Goal: Task Accomplishment & Management: Manage account settings

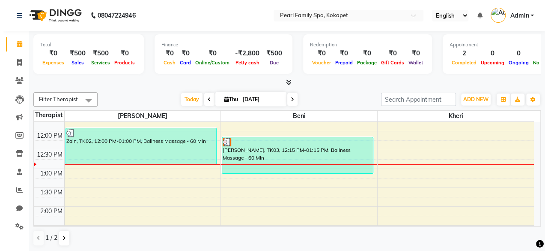
scroll to position [211, 0]
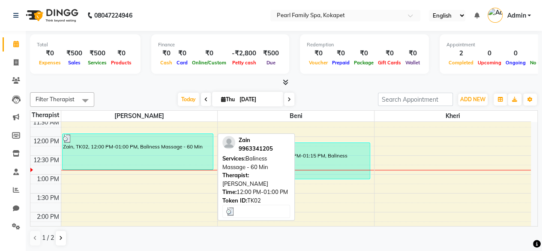
click at [147, 155] on div "Zain, TK02, 12:00 PM-01:00 PM, Baliness Massage - 60 Min" at bounding box center [138, 152] width 151 height 36
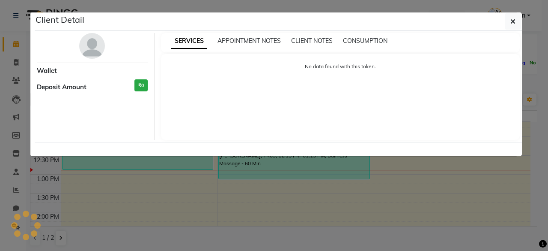
select select "3"
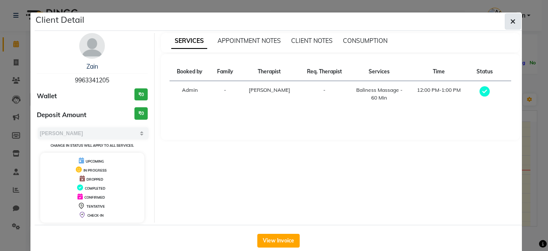
click at [512, 18] on icon "button" at bounding box center [513, 21] width 5 height 7
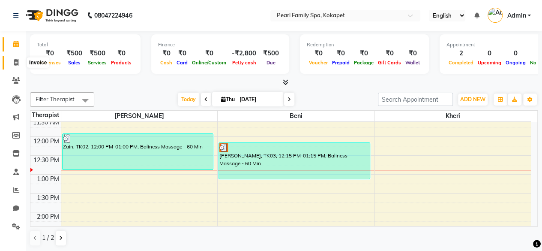
click at [18, 60] on icon at bounding box center [16, 62] width 5 height 6
select select "service"
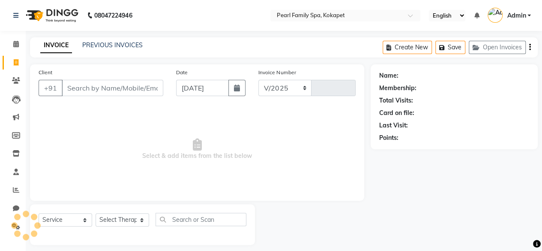
select select "6217"
type input "0309"
type input "z"
click at [114, 43] on link "PREVIOUS INVOICES" at bounding box center [112, 45] width 60 height 8
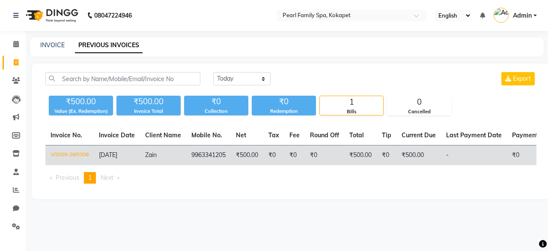
click at [79, 155] on td "V/2025-26/0308" at bounding box center [69, 155] width 48 height 20
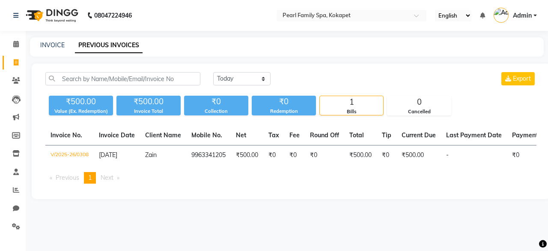
click at [10, 18] on div "08047224946" at bounding box center [72, 15] width 131 height 24
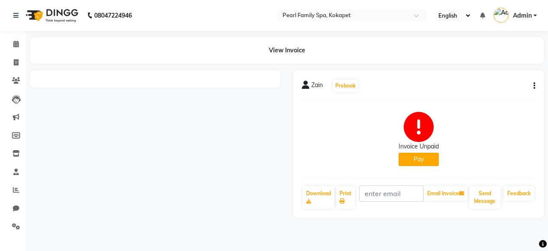
click at [535, 86] on icon "button" at bounding box center [535, 86] width 2 height 0
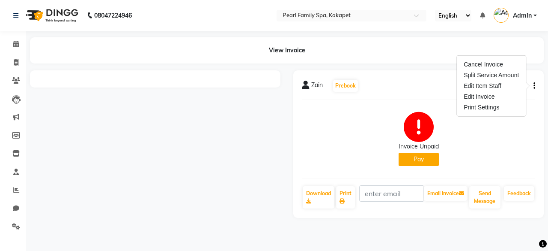
click at [421, 161] on button "Pay" at bounding box center [419, 158] width 40 height 13
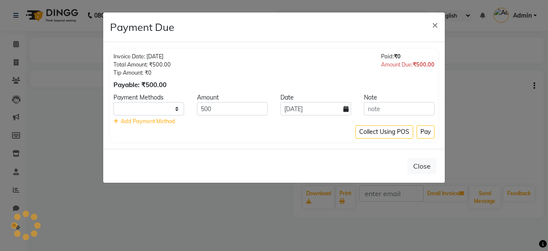
select select "1"
click at [252, 108] on input "500" at bounding box center [232, 108] width 71 height 13
type input "5"
click at [436, 19] on span "×" at bounding box center [435, 24] width 6 height 13
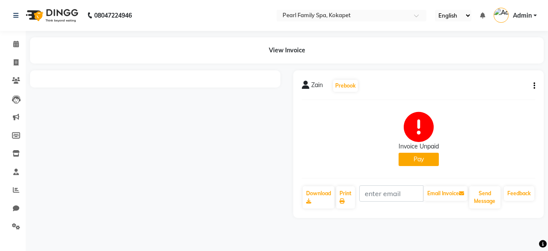
click at [534, 86] on icon "button" at bounding box center [535, 86] width 2 height 0
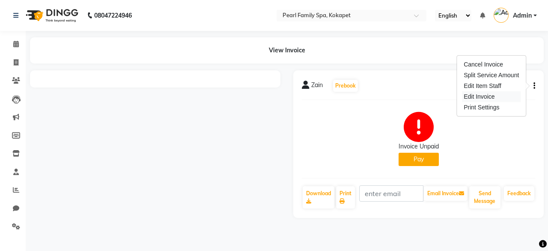
click at [496, 97] on div "Edit Invoice" at bounding box center [491, 96] width 59 height 11
select select "service"
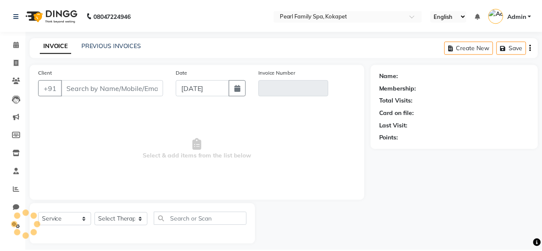
scroll to position [6, 0]
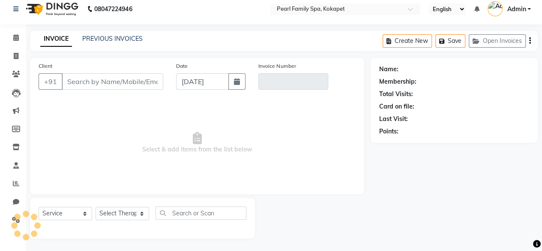
type input "9963341205"
type input "V/2025-26/0308"
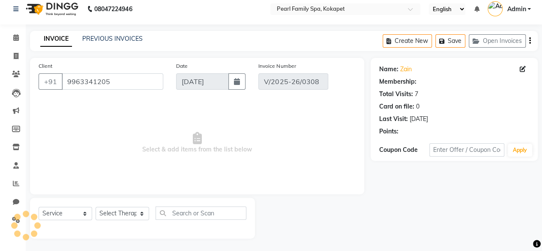
select select "select"
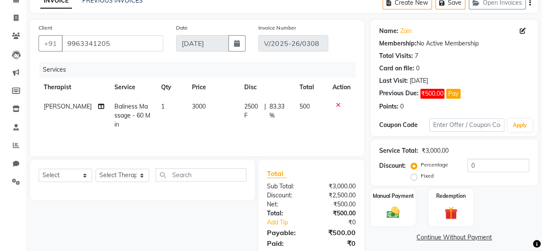
scroll to position [49, 0]
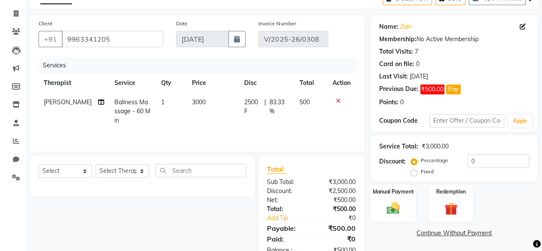
click at [421, 173] on label "Fixed" at bounding box center [427, 171] width 13 height 8
click at [415, 173] on input "Fixed" at bounding box center [415, 171] width 6 height 6
radio input "true"
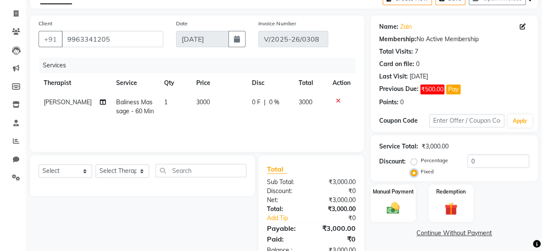
scroll to position [73, 0]
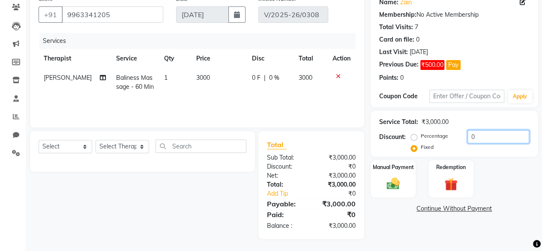
click at [481, 137] on input "0" at bounding box center [498, 136] width 62 height 13
type input "500"
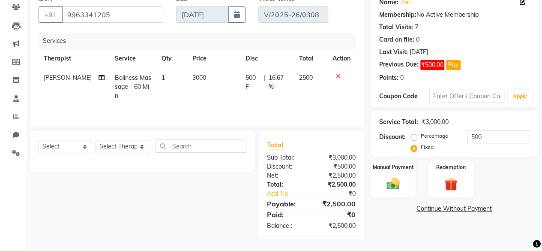
click at [391, 217] on div "Name: Zain Membership: No Active Membership Total Visits: 7 Card on file: 0 Las…" at bounding box center [456, 115] width 173 height 248
click at [445, 207] on link "Continue Without Payment" at bounding box center [454, 208] width 164 height 9
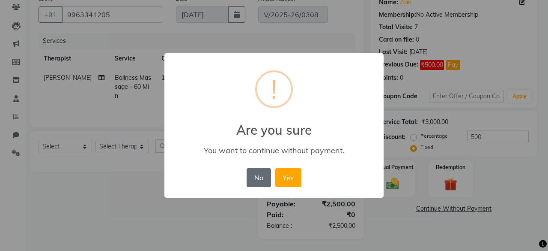
click at [262, 179] on button "No" at bounding box center [259, 177] width 24 height 19
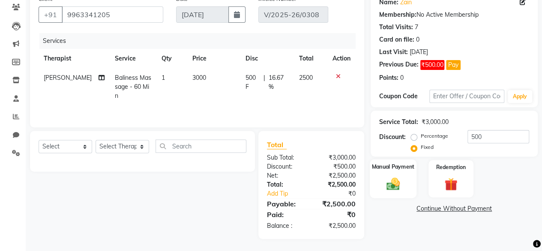
click at [374, 177] on div "Manual Payment" at bounding box center [393, 178] width 47 height 39
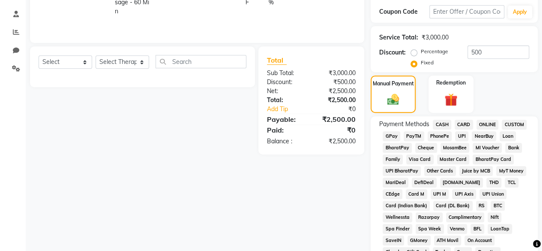
scroll to position [161, 0]
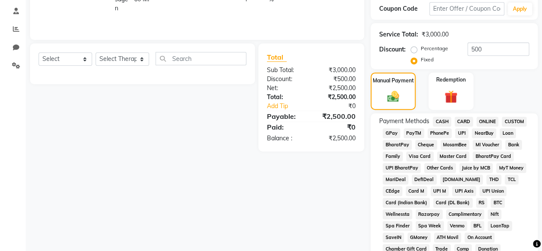
click at [462, 120] on span "CARD" at bounding box center [463, 122] width 18 height 10
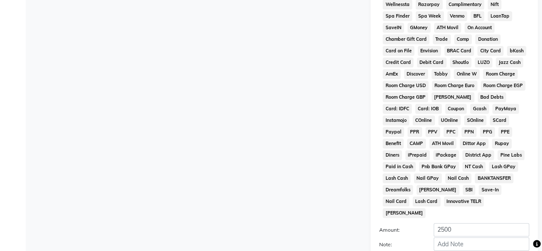
scroll to position [409, 0]
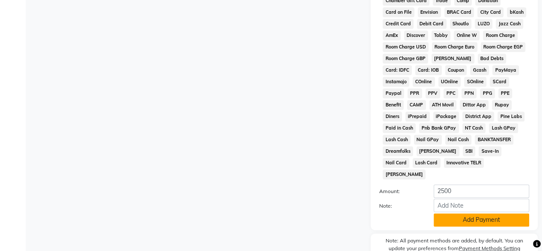
click at [479, 213] on button "Add Payment" at bounding box center [481, 219] width 96 height 13
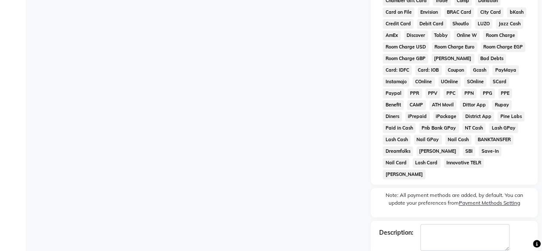
scroll to position [432, 0]
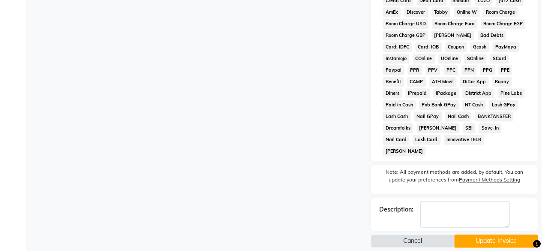
click at [490, 234] on button "Update Invoice" at bounding box center [496, 240] width 84 height 13
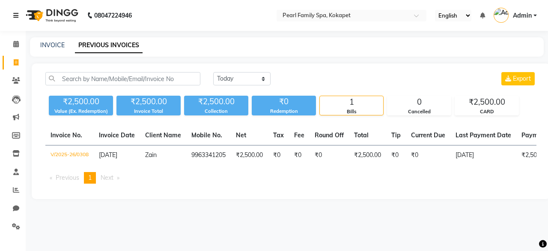
click at [14, 15] on icon at bounding box center [15, 15] width 5 height 6
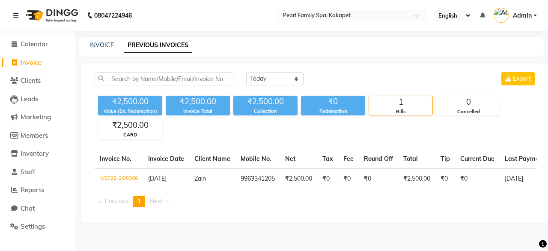
click at [45, 12] on img at bounding box center [51, 15] width 59 height 24
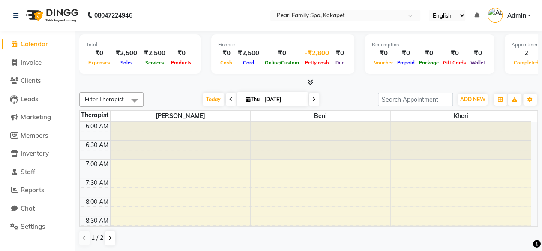
click at [313, 62] on span "Petty cash" at bounding box center [317, 63] width 28 height 6
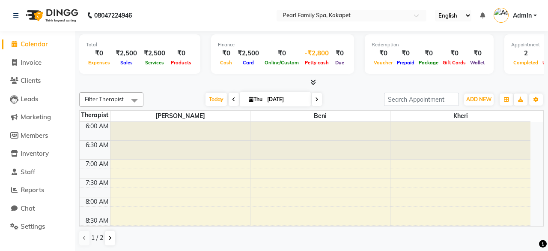
select select "5212"
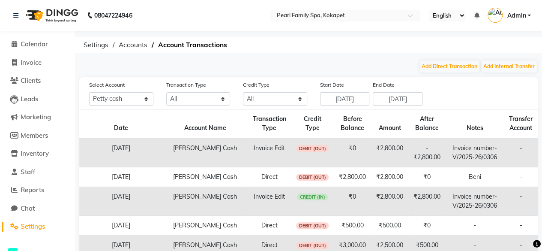
drag, startPoint x: 332, startPoint y: 157, endPoint x: 548, endPoint y: 142, distance: 215.9
click at [542, 142] on html "08047224946 Select Location × Pearl Family Spa, Kokapet English ENGLISH Español…" at bounding box center [271, 125] width 542 height 251
click at [454, 97] on div "Select Account All Petty cash Transaction Type All Direct Internal Transfer Exp…" at bounding box center [313, 92] width 461 height 25
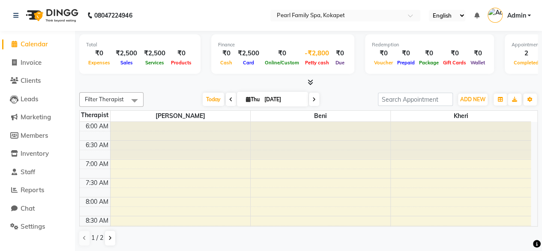
click at [314, 54] on div "-₹2,800" at bounding box center [316, 53] width 31 height 10
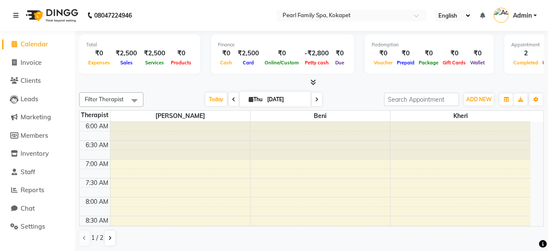
select select "5212"
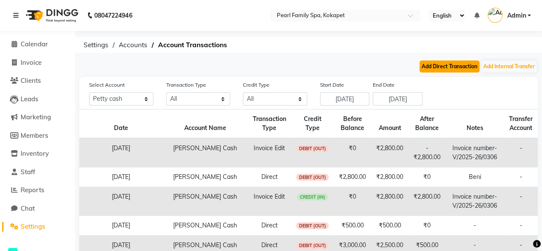
click at [434, 66] on button "Add Direct Transaction" at bounding box center [449, 66] width 60 height 12
select select "direct"
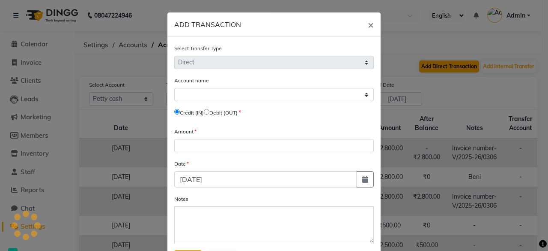
select select "5212"
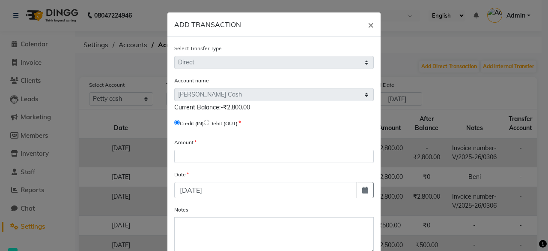
click at [208, 123] on input "radio" at bounding box center [207, 122] width 6 height 6
radio input "true"
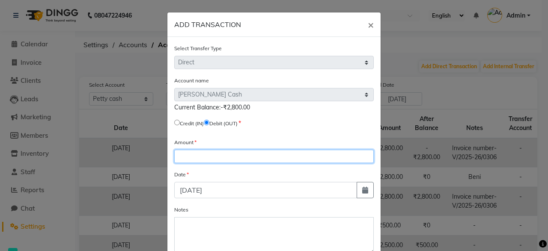
click at [200, 150] on input "number" at bounding box center [274, 155] width 200 height 13
type input "2800"
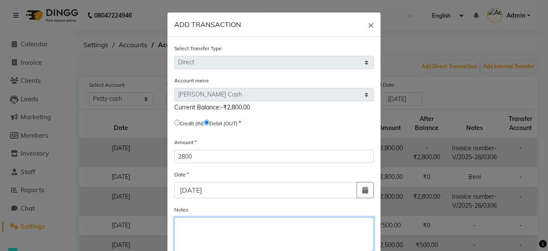
click at [212, 233] on textarea "Notes" at bounding box center [274, 235] width 200 height 37
type textarea "beni"
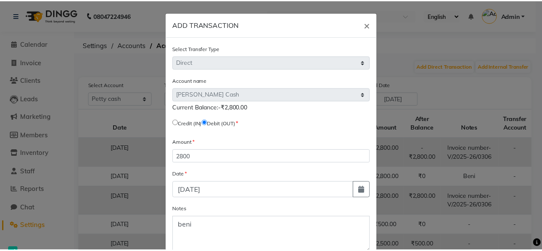
scroll to position [51, 0]
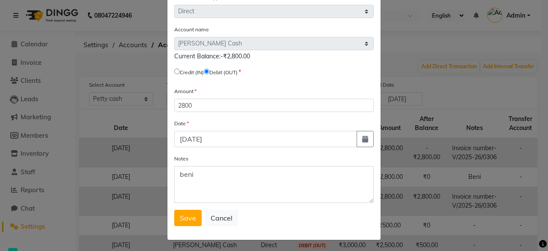
click at [180, 215] on span "Save" at bounding box center [188, 217] width 16 height 9
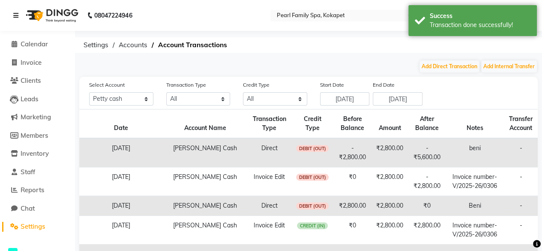
click at [19, 15] on link at bounding box center [17, 15] width 9 height 24
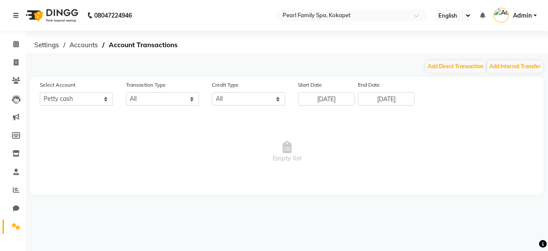
select select "5212"
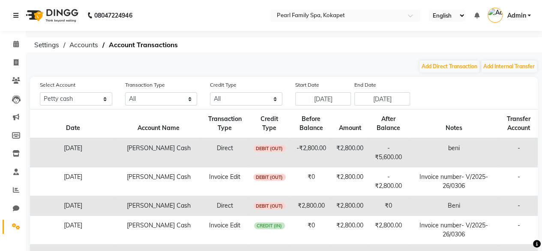
click at [17, 13] on icon at bounding box center [15, 15] width 5 height 6
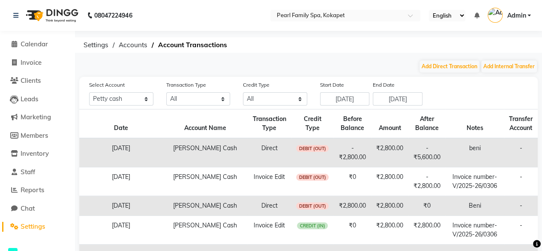
click at [55, 12] on img at bounding box center [51, 15] width 59 height 24
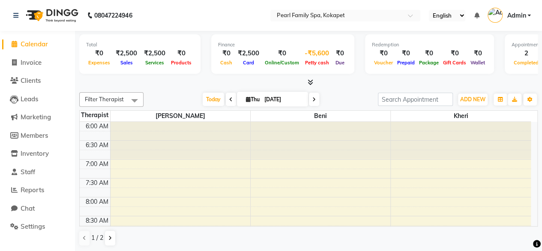
click at [311, 62] on span "Petty cash" at bounding box center [317, 63] width 28 height 6
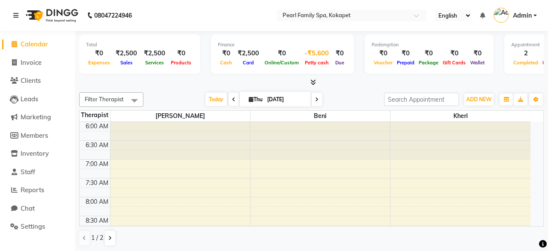
select select "5212"
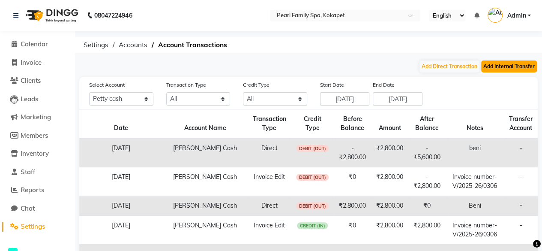
click at [503, 66] on button "Add Internal Transfer" at bounding box center [509, 66] width 56 height 12
select select "internal transfer"
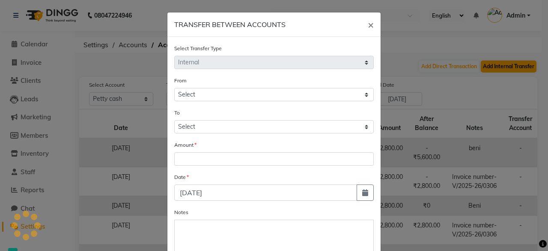
select select "5212"
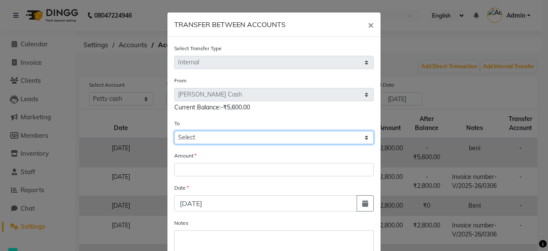
click at [193, 140] on select "Select [PERSON_NAME] Cash" at bounding box center [274, 137] width 200 height 13
select select "5212"
click at [174, 131] on select "Select [PERSON_NAME] Cash" at bounding box center [274, 137] width 200 height 13
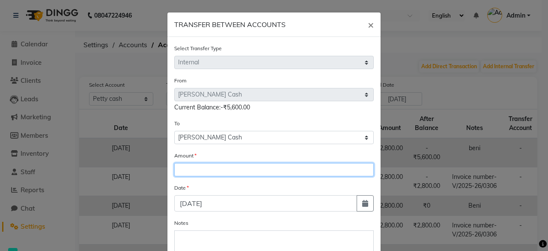
click at [198, 166] on input "number" at bounding box center [274, 169] width 200 height 13
type input "5600"
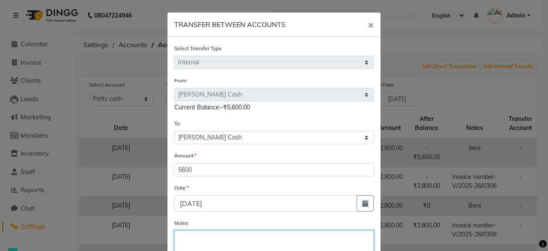
click at [214, 236] on textarea "Notes" at bounding box center [274, 248] width 200 height 37
type textarea "beni"
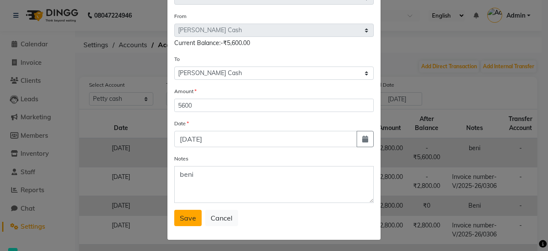
click at [190, 220] on span "Save" at bounding box center [188, 217] width 16 height 9
click at [216, 214] on button "Cancel" at bounding box center [221, 217] width 33 height 16
select select
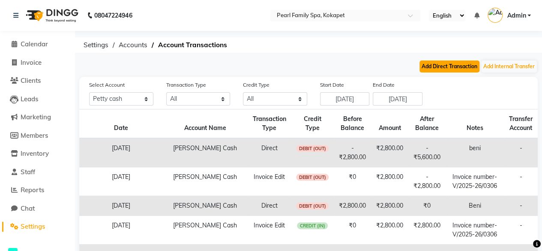
click at [452, 66] on button "Add Direct Transaction" at bounding box center [449, 66] width 60 height 12
select select "direct"
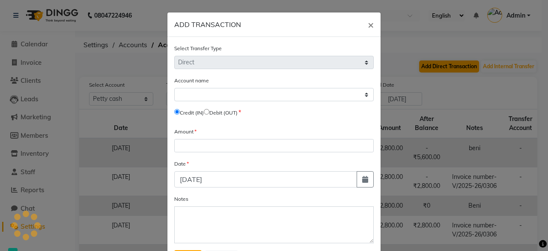
select select "5212"
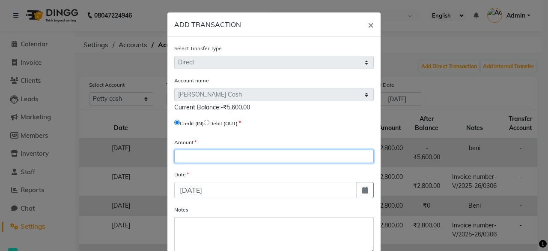
click at [227, 157] on input "number" at bounding box center [274, 155] width 200 height 13
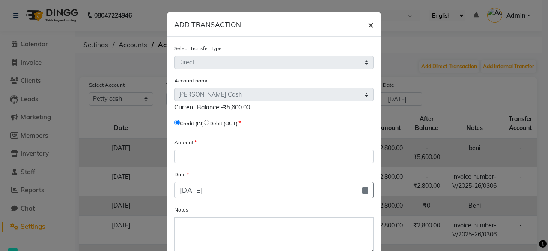
click at [368, 27] on span "×" at bounding box center [371, 24] width 6 height 13
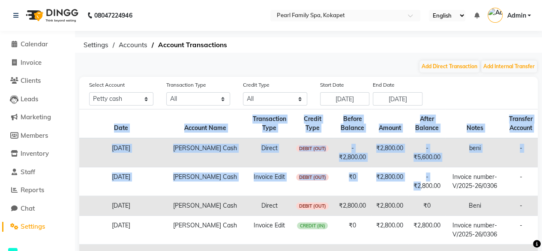
drag, startPoint x: 427, startPoint y: 186, endPoint x: 548, endPoint y: 179, distance: 121.4
click at [542, 179] on html "08047224946 Select Location × Pearl Family Spa, Kokapet English ENGLISH Español…" at bounding box center [271, 125] width 542 height 251
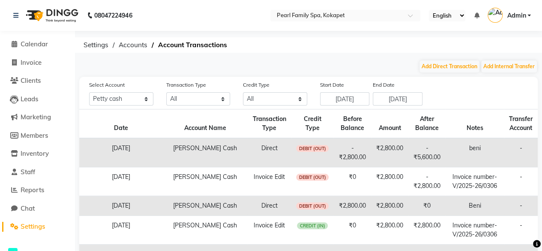
click at [343, 183] on td "₹0" at bounding box center [352, 181] width 37 height 29
click at [507, 65] on button "Add Internal Transfer" at bounding box center [509, 66] width 56 height 12
select select "internal transfer"
select select "5212"
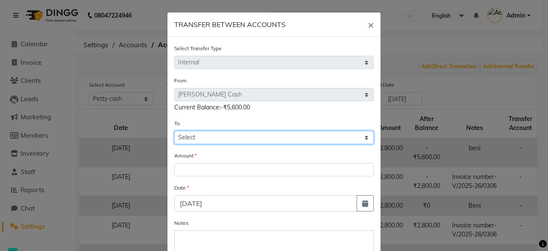
click at [208, 138] on select "Select [PERSON_NAME] Cash" at bounding box center [274, 137] width 200 height 13
select select "5212"
click at [174, 131] on select "Select [PERSON_NAME] Cash" at bounding box center [274, 137] width 200 height 13
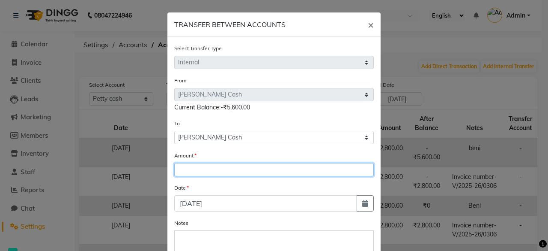
click at [203, 165] on input "number" at bounding box center [274, 169] width 200 height 13
type input "5600"
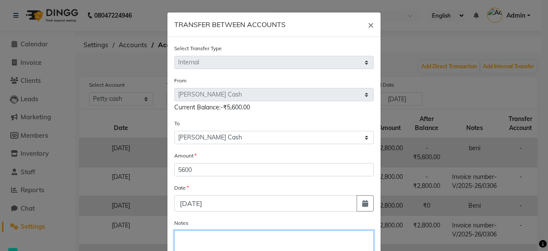
click at [243, 233] on textarea "Notes" at bounding box center [274, 248] width 200 height 37
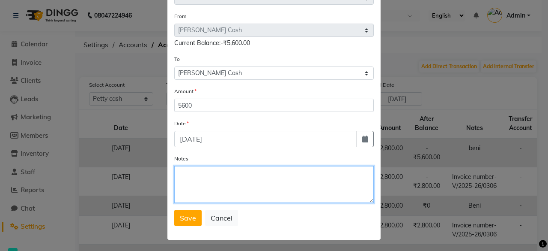
click at [254, 177] on textarea "Notes" at bounding box center [274, 184] width 200 height 37
type textarea "kklklk"
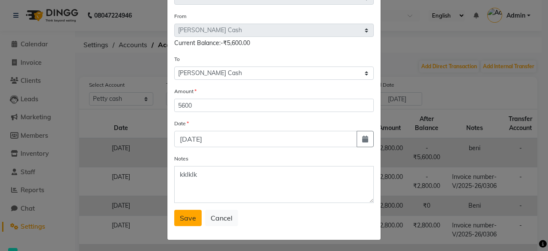
click at [178, 223] on button "Save" at bounding box center [187, 217] width 27 height 16
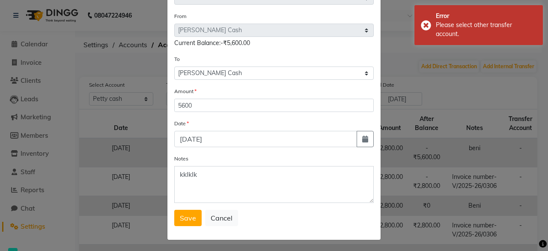
click at [427, 70] on ngb-modal-window "TRANSFER BETWEEN ACCOUNTS × Select Transfer Type Select Direct Internal From Se…" at bounding box center [274, 125] width 548 height 251
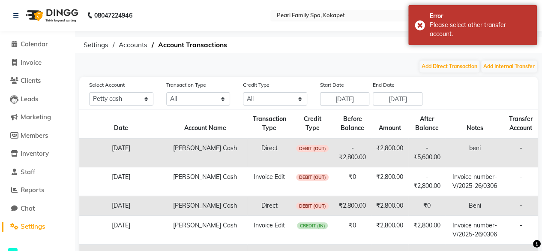
click at [46, 14] on img at bounding box center [51, 15] width 59 height 24
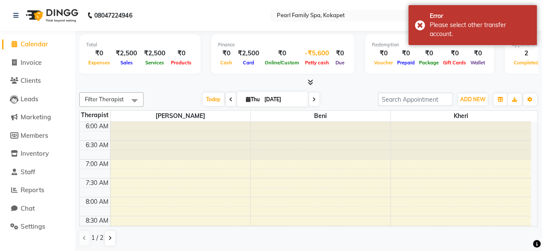
click at [316, 65] on span "Petty cash" at bounding box center [317, 63] width 28 height 6
select select "5212"
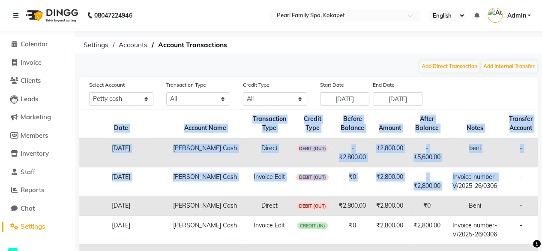
drag, startPoint x: 458, startPoint y: 195, endPoint x: 548, endPoint y: 161, distance: 95.5
click at [542, 161] on html "08047224946 Select Location × Pearl Family Spa, Kokapet English ENGLISH Español…" at bounding box center [271, 125] width 542 height 251
click at [508, 66] on button "Add Internal Transfer" at bounding box center [509, 66] width 56 height 12
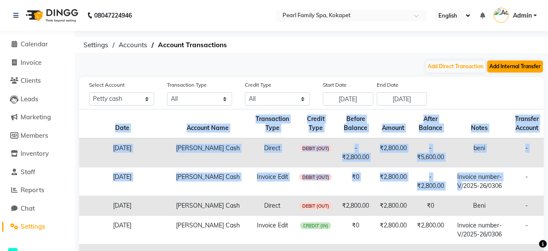
select select "internal transfer"
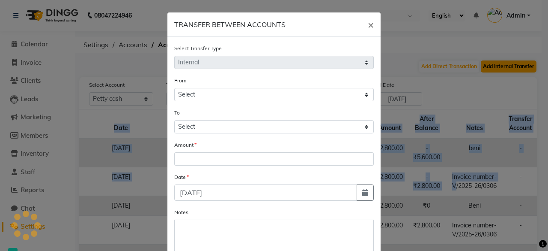
select select "5212"
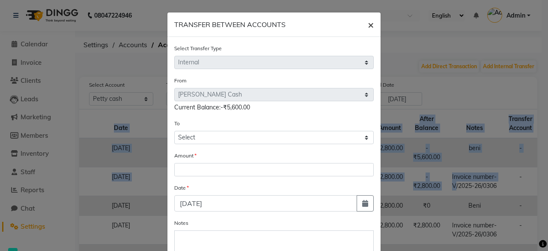
click at [368, 24] on span "×" at bounding box center [371, 24] width 6 height 13
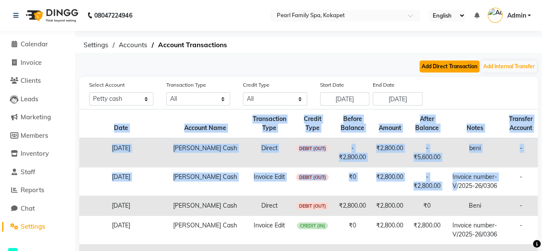
click at [458, 65] on button "Add Direct Transaction" at bounding box center [449, 66] width 60 height 12
select select "direct"
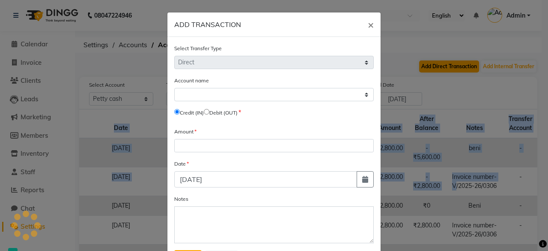
select select "5212"
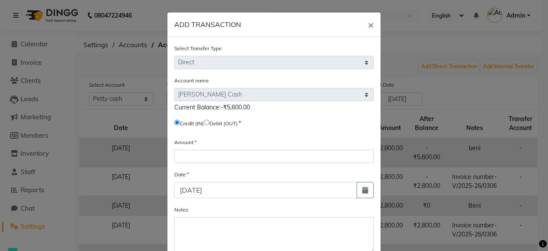
click at [199, 163] on form "Select Transfer Type Select Direct Internal Account name Select [PERSON_NAME] C…" at bounding box center [274, 160] width 200 height 233
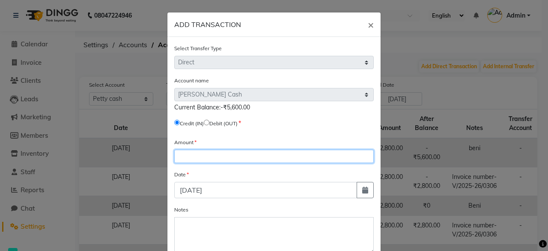
click at [194, 155] on input "number" at bounding box center [274, 155] width 200 height 13
type input "5600"
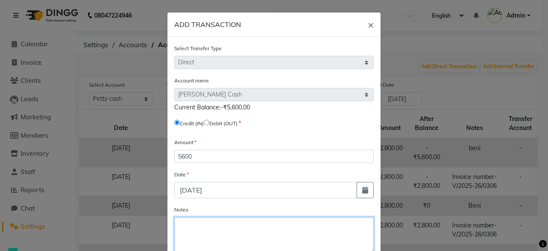
click at [207, 240] on textarea "Notes" at bounding box center [274, 235] width 200 height 37
type textarea "zubair"
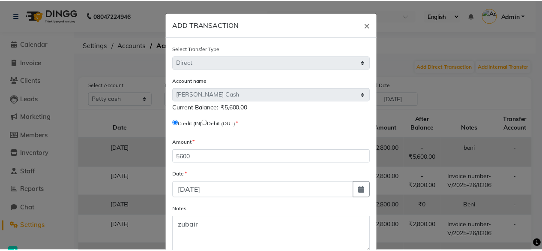
scroll to position [51, 0]
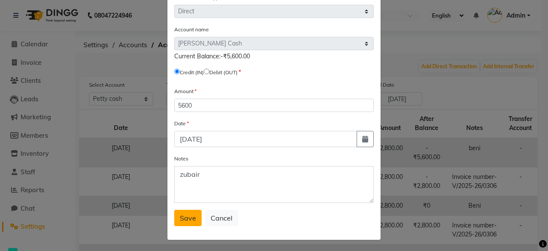
click at [183, 218] on span "Save" at bounding box center [188, 217] width 16 height 9
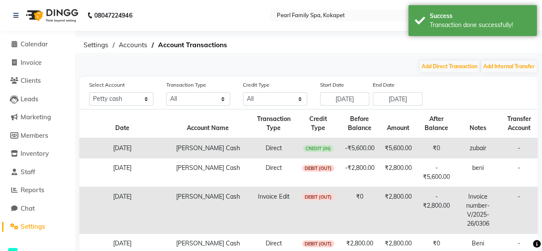
click at [34, 14] on img at bounding box center [51, 15] width 59 height 24
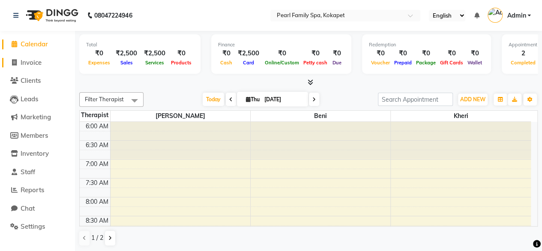
click at [45, 62] on link "Invoice" at bounding box center [37, 63] width 71 height 10
select select "service"
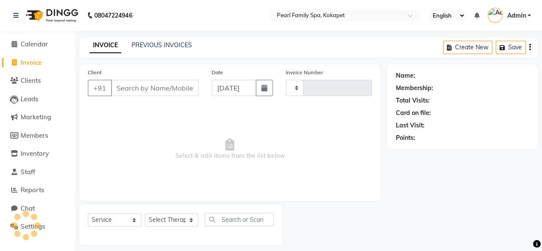
type input "0309"
select select "6217"
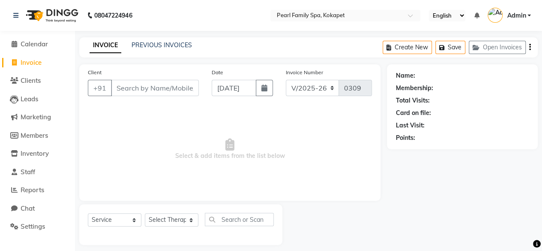
click at [39, 52] on li "Calendar" at bounding box center [37, 44] width 75 height 18
click at [37, 45] on span "Calendar" at bounding box center [34, 44] width 27 height 8
